Goal: Find specific page/section

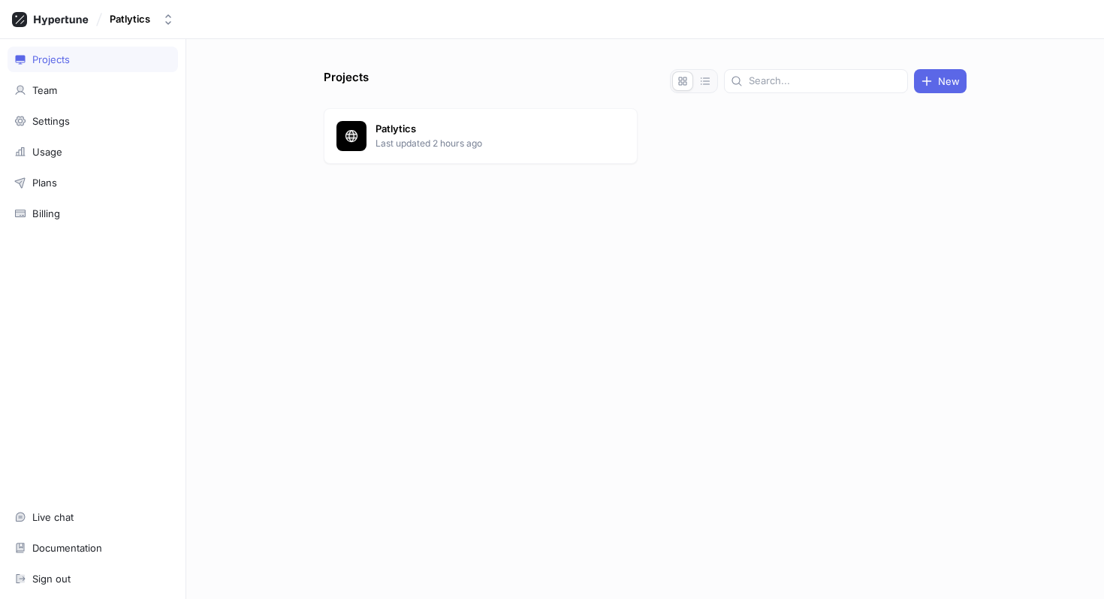
click at [487, 149] on p "Last updated 2 hours ago" at bounding box center [485, 144] width 218 height 14
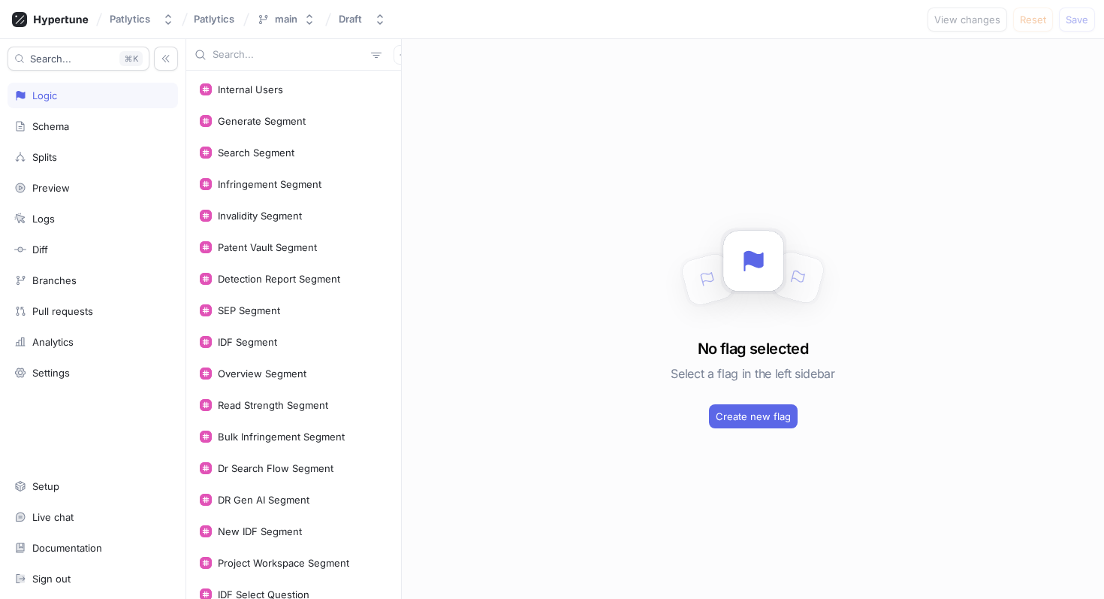
click at [247, 53] on input "text" at bounding box center [289, 54] width 152 height 15
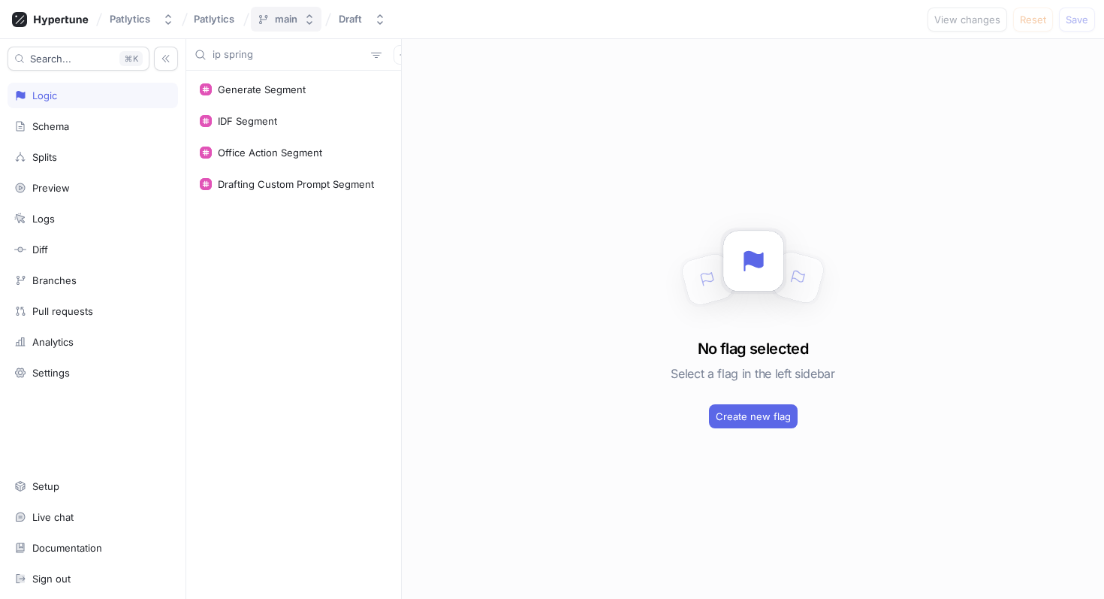
type input "ip spring"
